Goal: Use online tool/utility: Utilize a website feature to perform a specific function

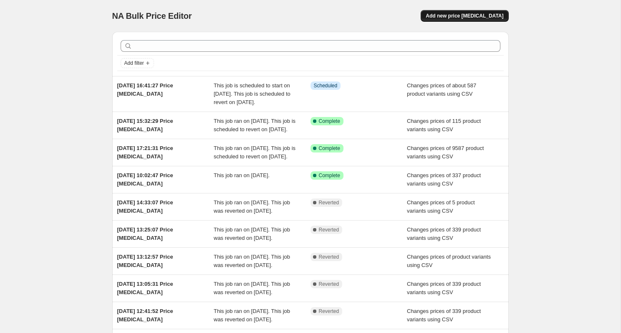
click at [492, 18] on span "Add new price [MEDICAL_DATA]" at bounding box center [465, 16] width 78 height 7
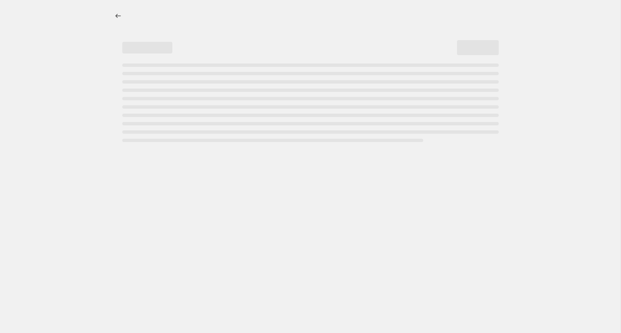
select select "percentage"
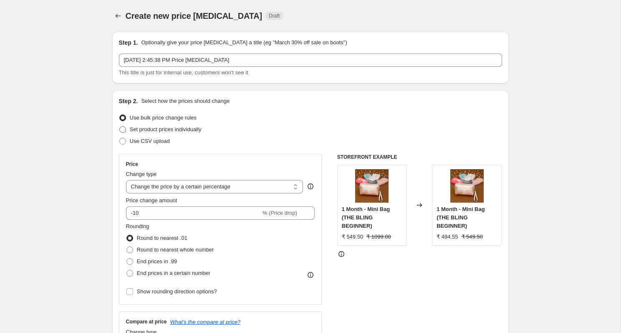
click at [195, 129] on span "Set product prices individually" at bounding box center [166, 129] width 72 height 6
click at [120, 126] on input "Set product prices individually" at bounding box center [119, 126] width 0 height 0
radio input "true"
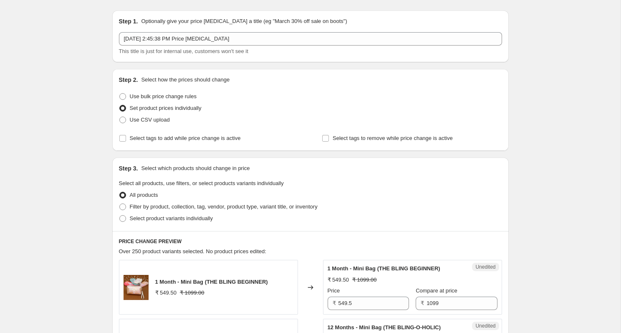
scroll to position [27, 0]
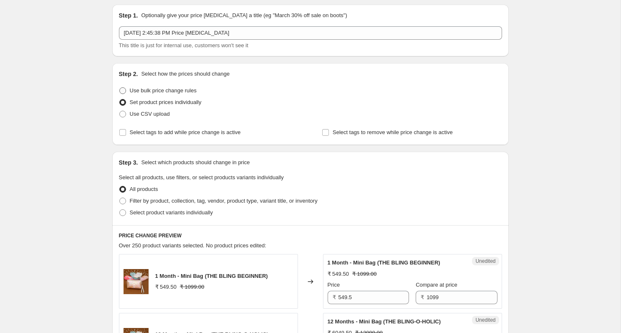
click at [123, 89] on span at bounding box center [122, 90] width 7 height 7
click at [120, 88] on input "Use bulk price change rules" at bounding box center [119, 87] width 0 height 0
radio input "true"
select select "percentage"
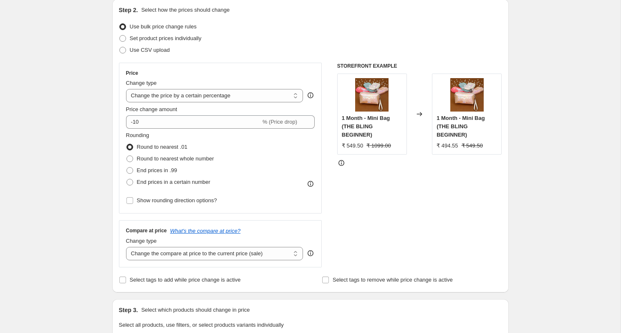
scroll to position [94, 0]
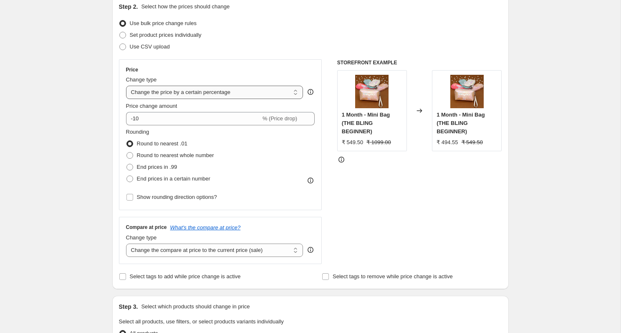
click at [238, 90] on select "Change the price to a certain amount Change the price by a certain amount Chang…" at bounding box center [214, 92] width 177 height 13
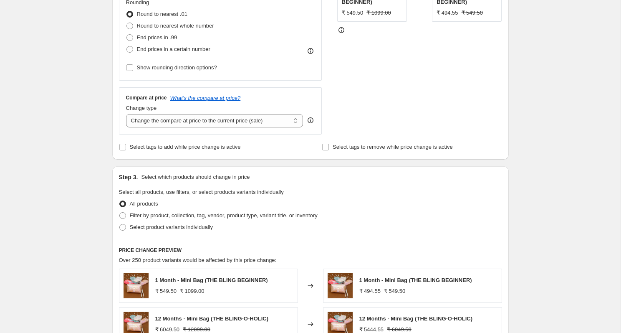
scroll to position [224, 0]
click at [233, 121] on select "Change the compare at price to the current price (sale) Change the compare at p…" at bounding box center [214, 120] width 177 height 13
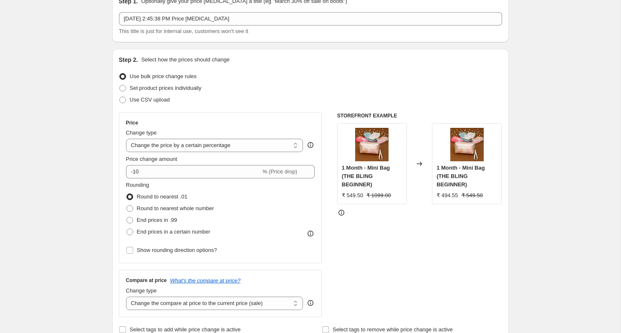
scroll to position [0, 0]
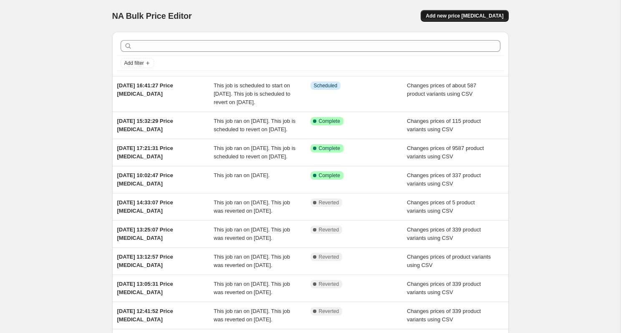
click at [460, 16] on span "Add new price [MEDICAL_DATA]" at bounding box center [465, 16] width 78 height 7
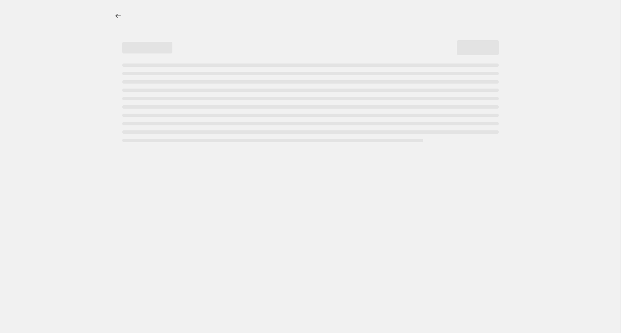
select select "percentage"
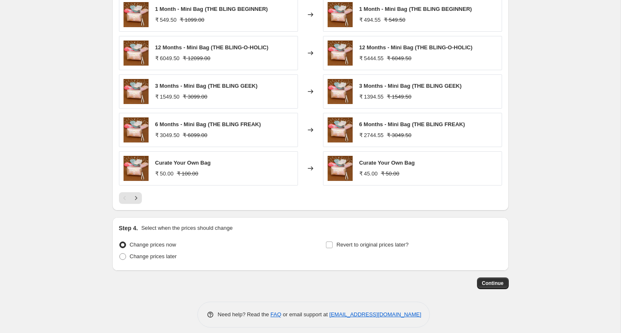
scroll to position [502, 0]
